Goal: Navigation & Orientation: Find specific page/section

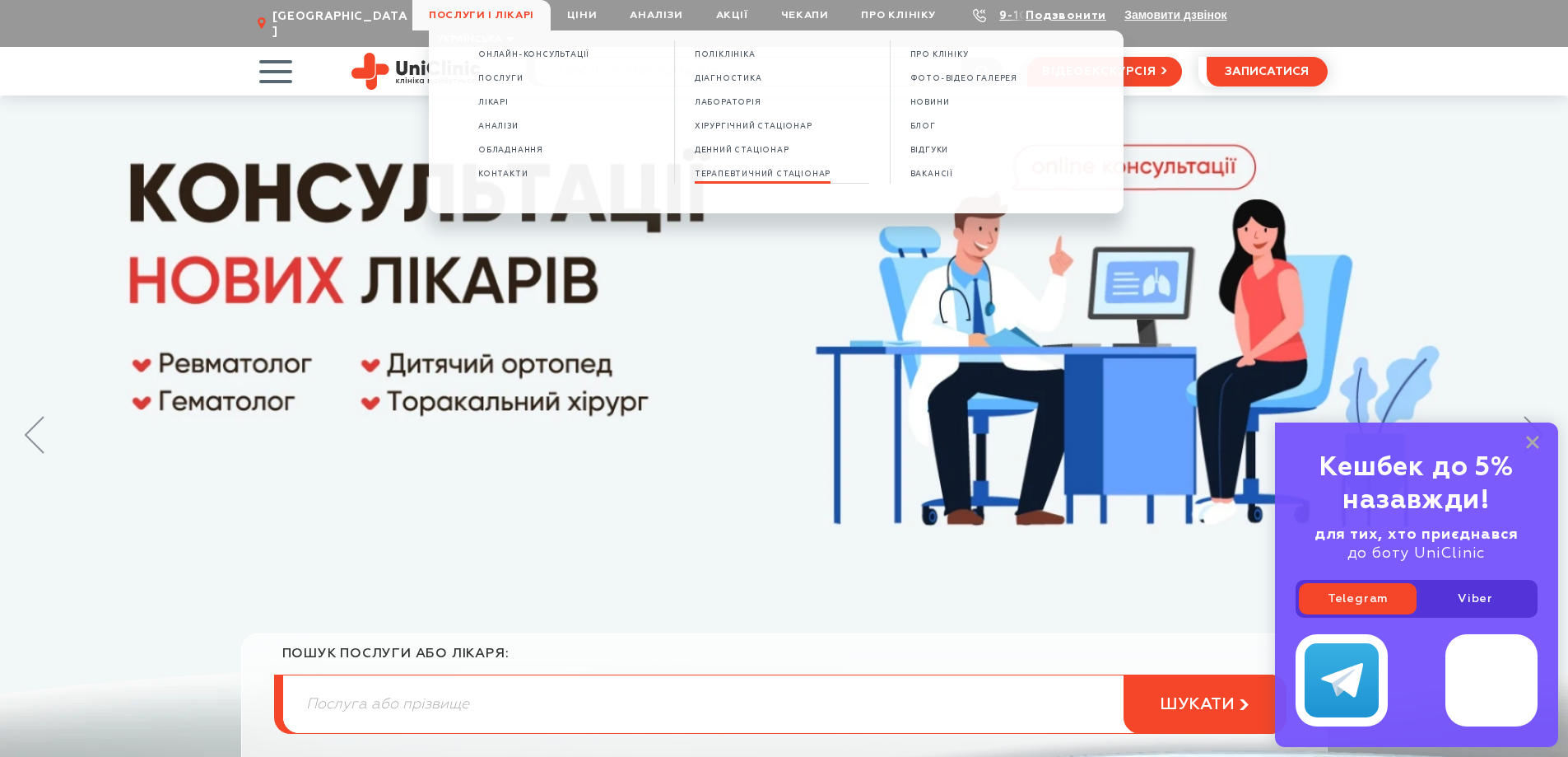
click at [760, 173] on span "Терапевтичний стаціонар" at bounding box center [762, 174] width 136 height 9
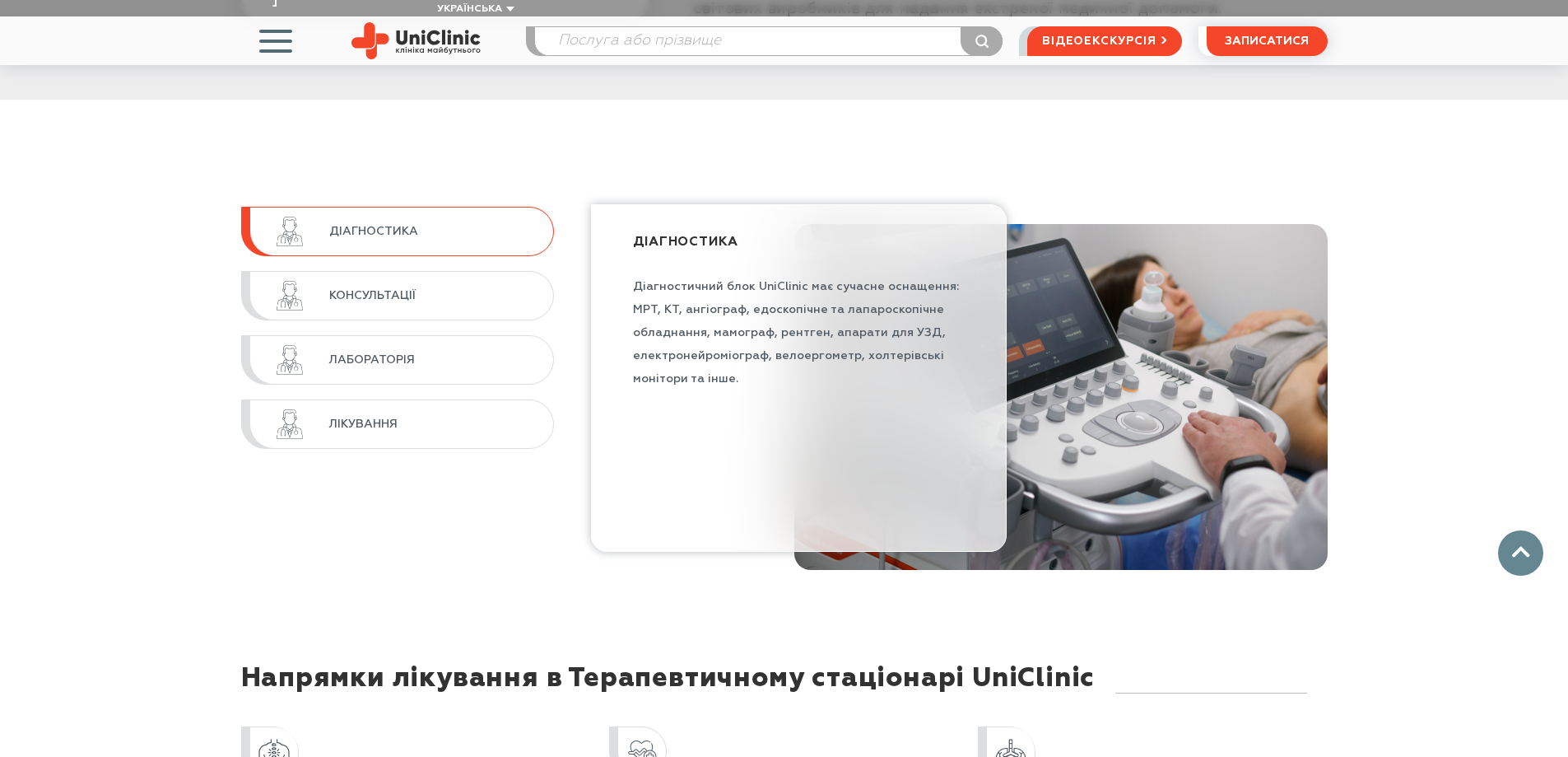
scroll to position [1235, 0]
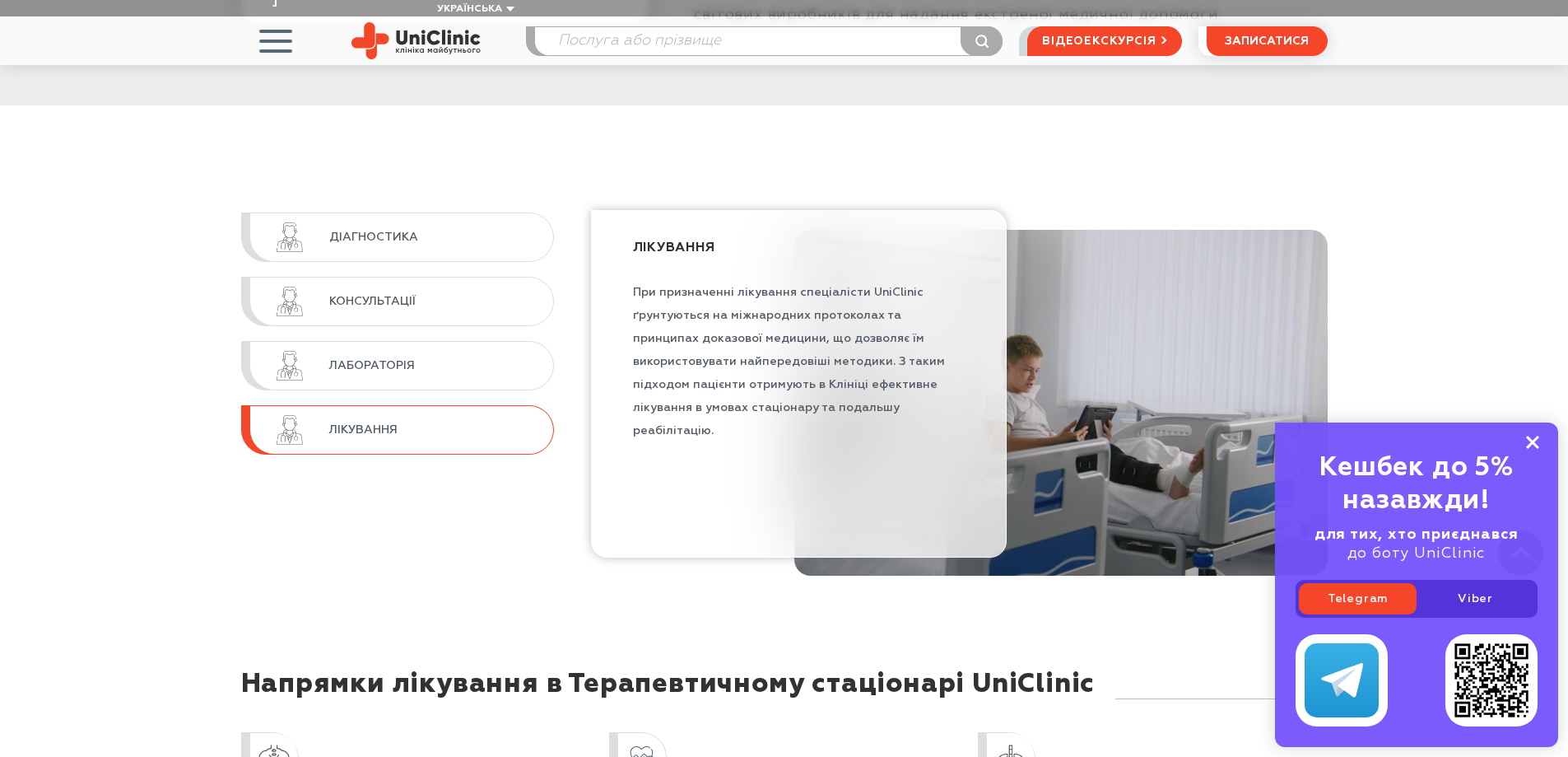
click at [1529, 439] on rect at bounding box center [1532, 441] width 13 height 13
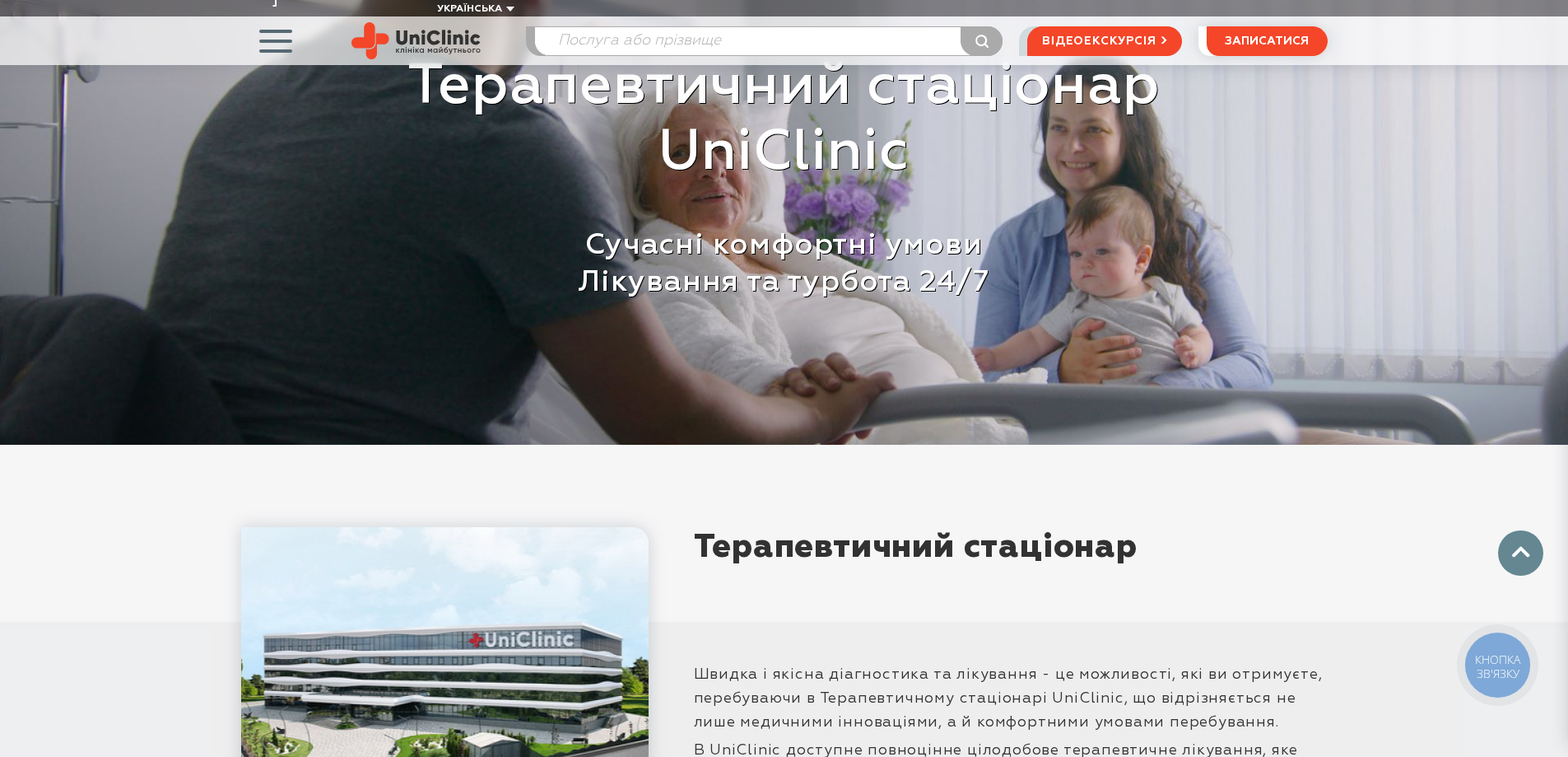
scroll to position [0, 0]
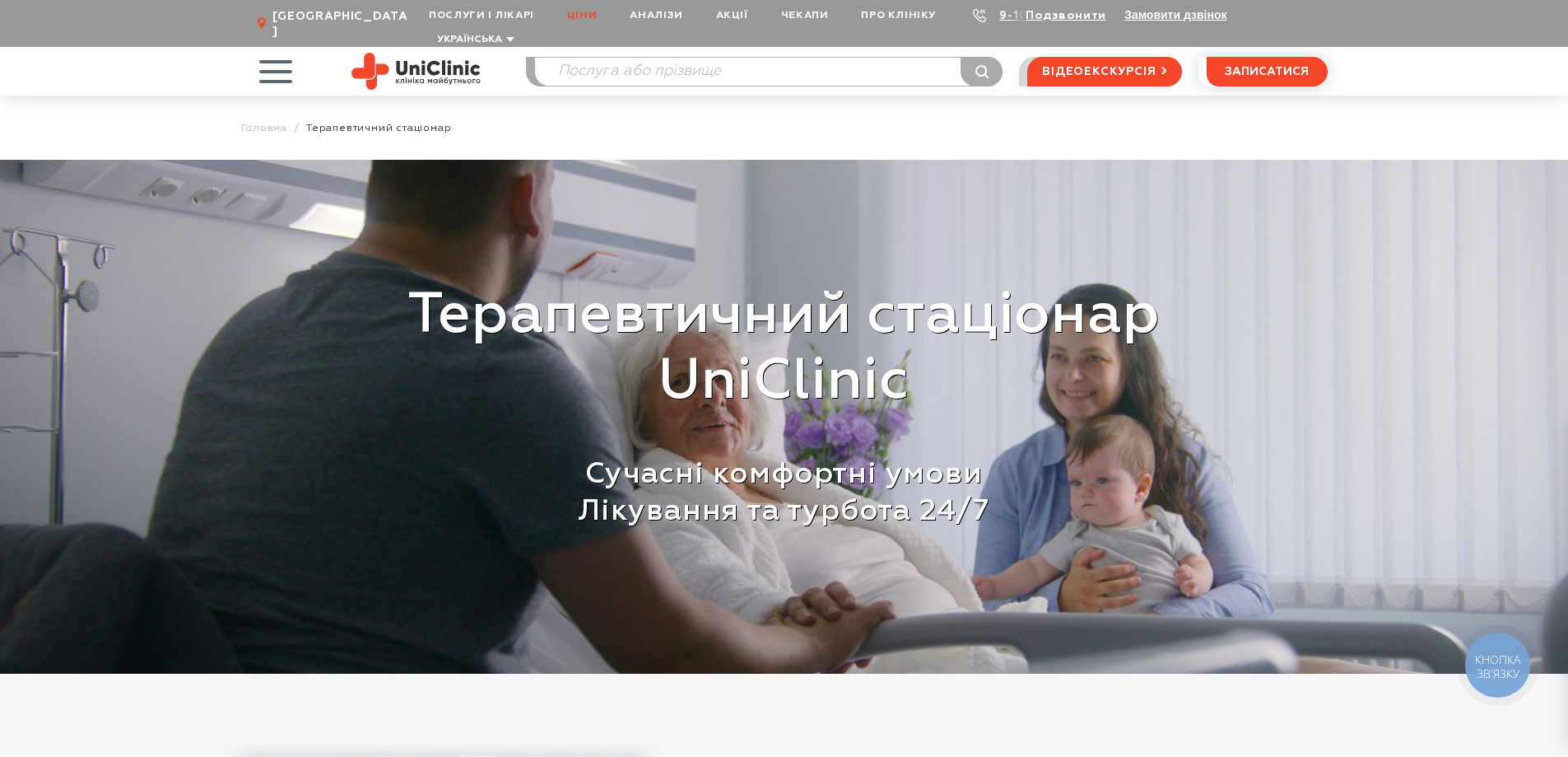
click at [589, 14] on link "Ціни" at bounding box center [582, 15] width 62 height 30
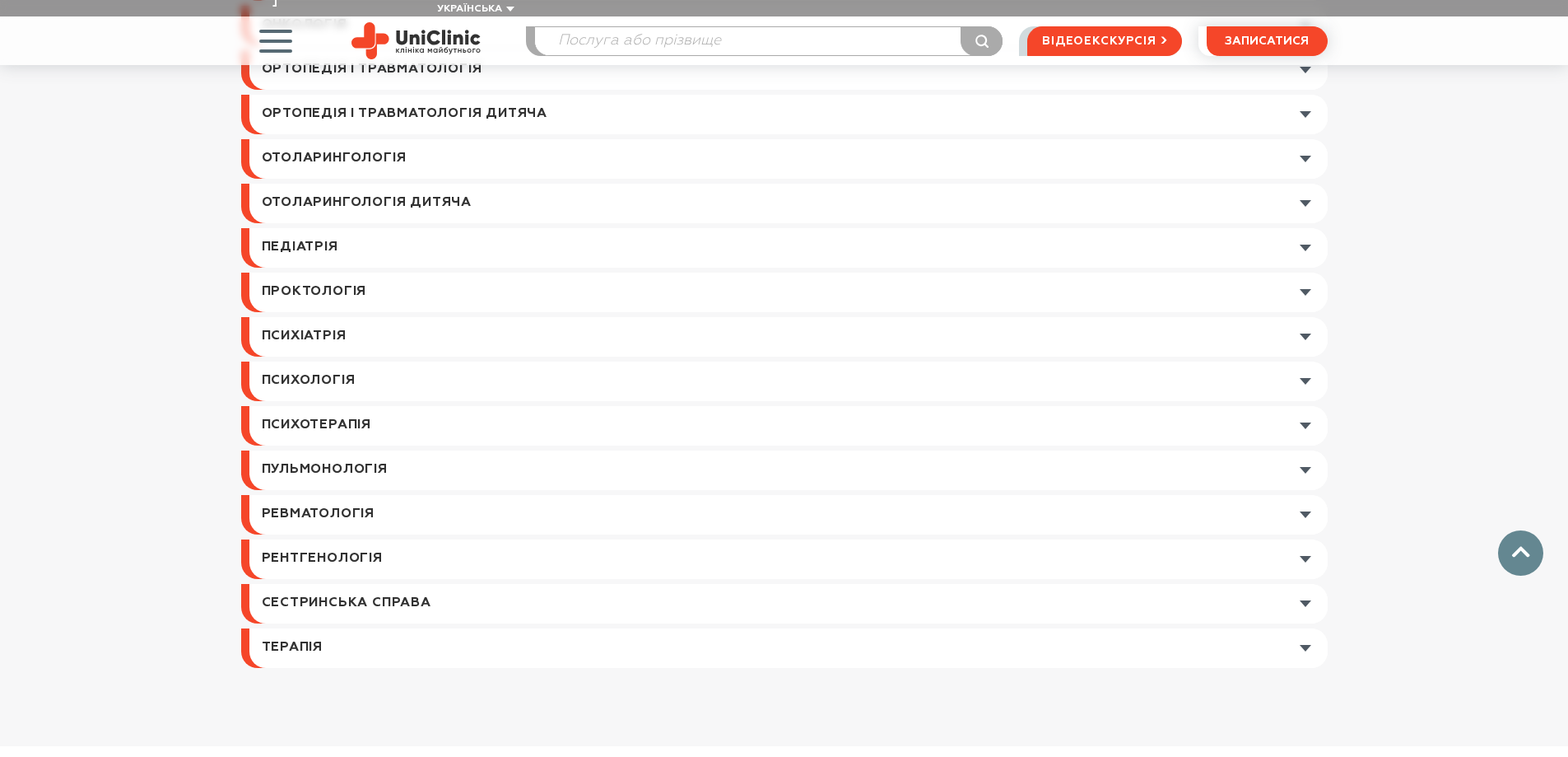
scroll to position [2223, 0]
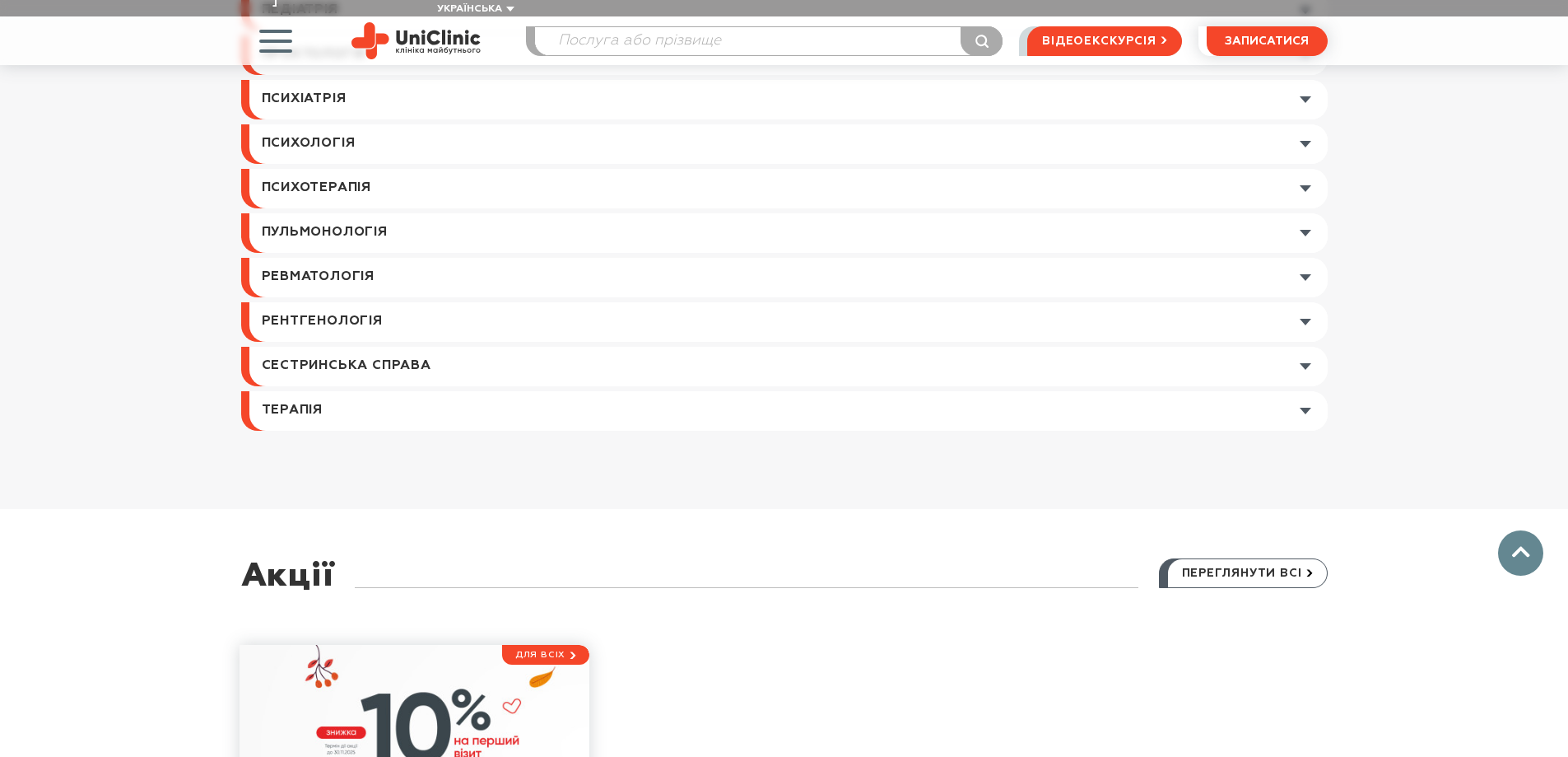
click at [311, 393] on link at bounding box center [788, 411] width 1078 height 40
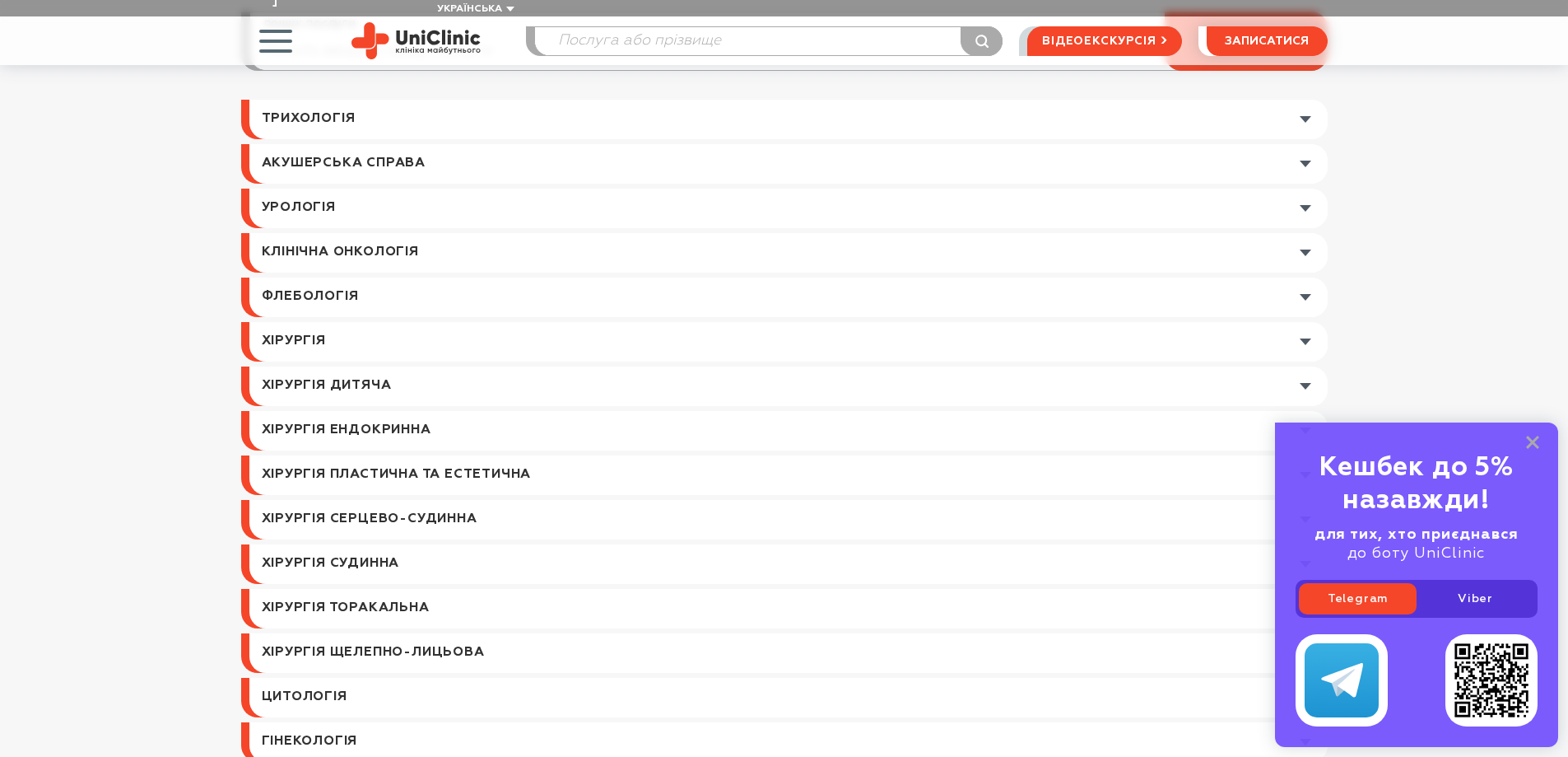
scroll to position [0, 0]
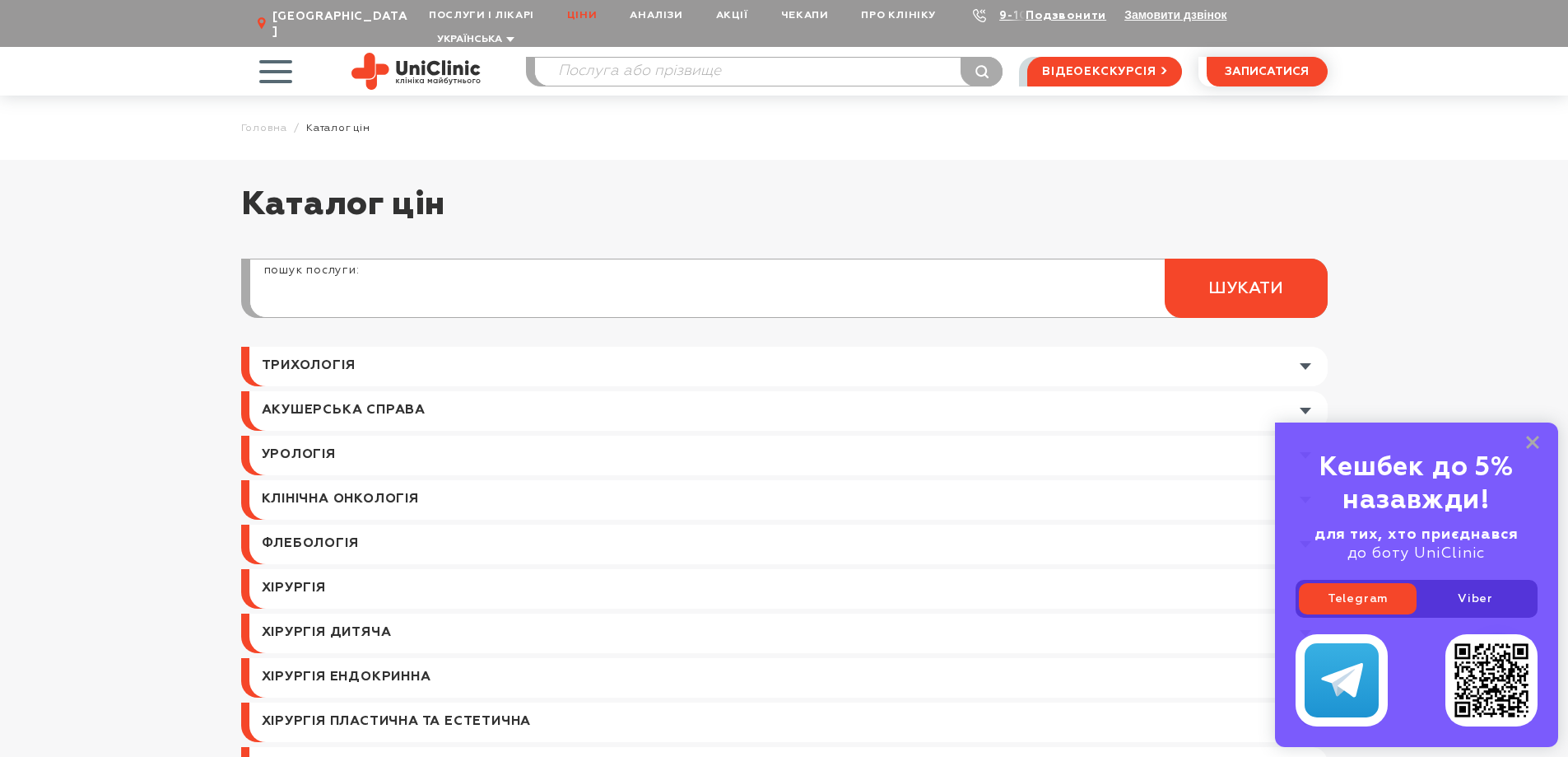
click at [406, 284] on input "search" at bounding box center [788, 298] width 1077 height 40
